Goal: Transaction & Acquisition: Purchase product/service

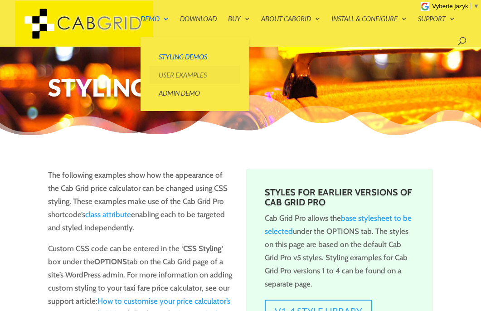
click at [184, 75] on link "User Examples" at bounding box center [195, 75] width 91 height 18
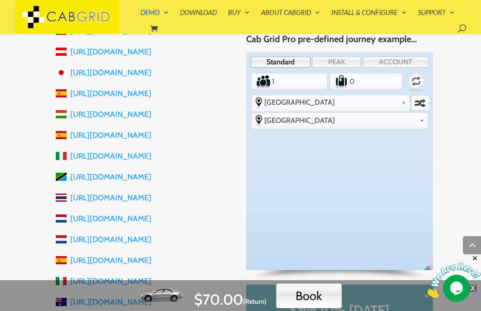
scroll to position [465, 0]
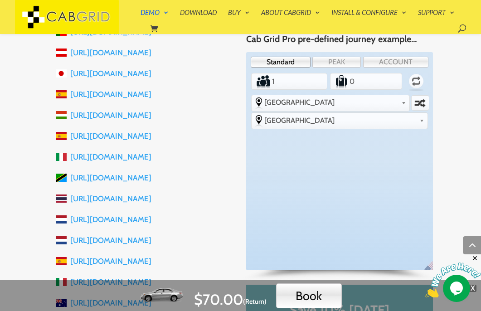
click at [226, 197] on li "[URL][DOMAIN_NAME]" at bounding box center [145, 198] width 179 height 21
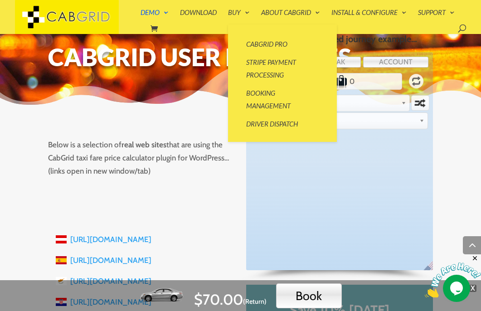
scroll to position [510, 0]
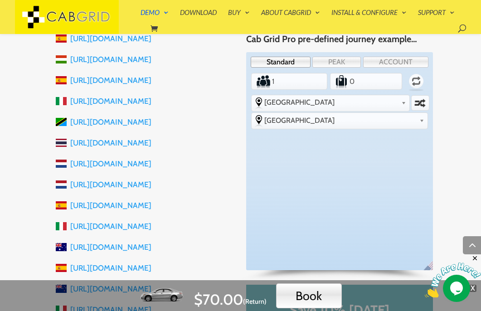
click at [151, 142] on link "[URL][DOMAIN_NAME]" at bounding box center [110, 142] width 81 height 9
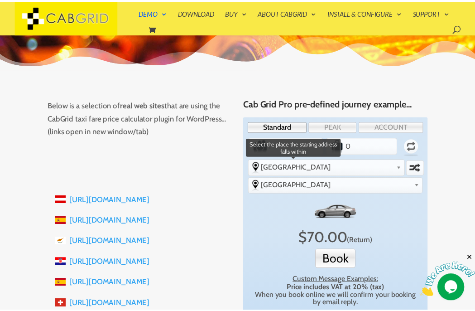
scroll to position [56, 0]
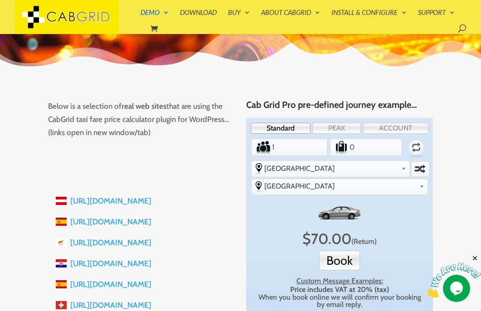
click at [457, 292] on img at bounding box center [453, 280] width 56 height 36
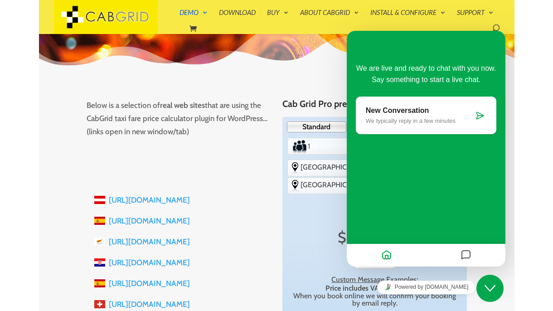
scroll to position [61, 0]
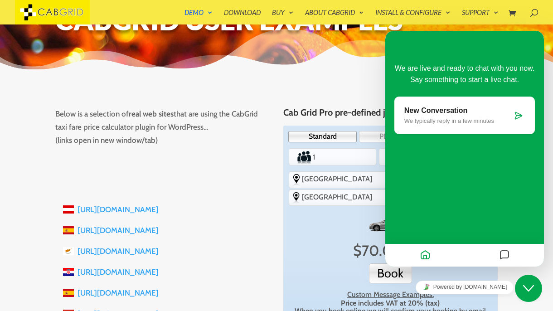
click at [258, 205] on li "[URL][DOMAIN_NAME]" at bounding box center [166, 209] width 207 height 21
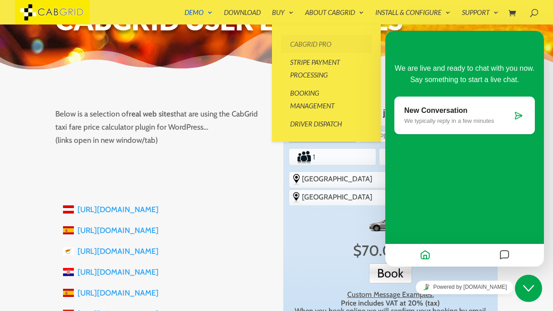
click at [302, 43] on link "CabGrid Pro" at bounding box center [326, 44] width 91 height 18
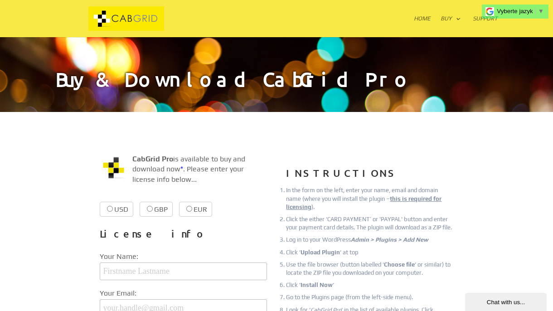
click at [186, 208] on input "EUR €38.99 €38.99" at bounding box center [189, 209] width 6 height 6
radio input "true"
drag, startPoint x: 232, startPoint y: 209, endPoint x: 213, endPoint y: 209, distance: 19.9
click at [213, 209] on label "EUR €38.99 €38.99" at bounding box center [206, 209] width 55 height 15
copy span "38.99"
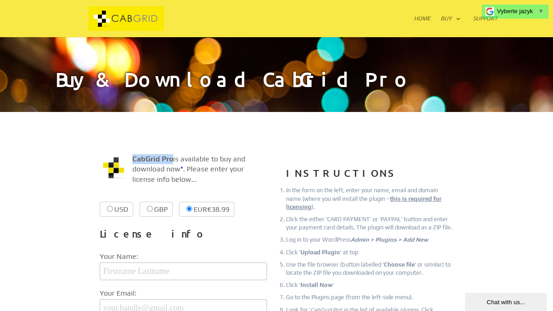
drag, startPoint x: 132, startPoint y: 159, endPoint x: 171, endPoint y: 157, distance: 39.0
click at [171, 157] on strong "CabGrid Pro" at bounding box center [152, 159] width 41 height 9
copy strong "CabGrid Pro"
